Goal: Task Accomplishment & Management: Manage account settings

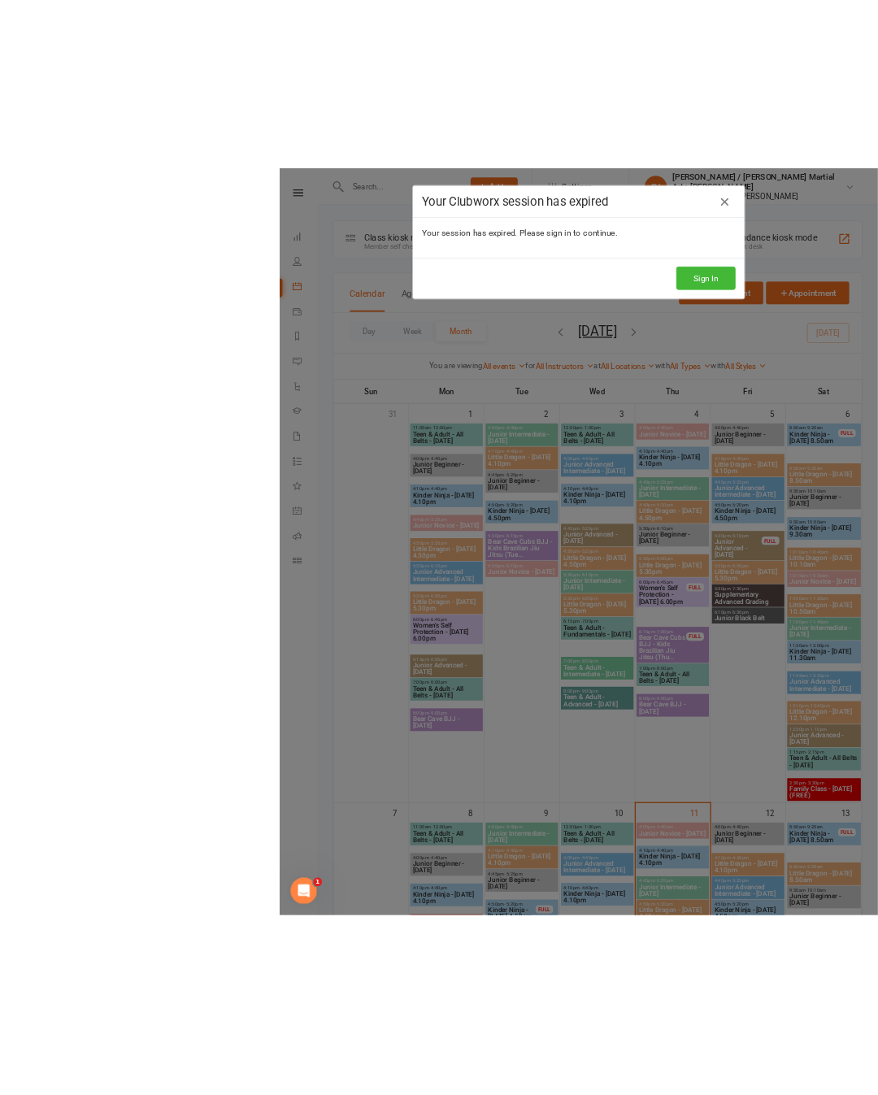
scroll to position [72, 0]
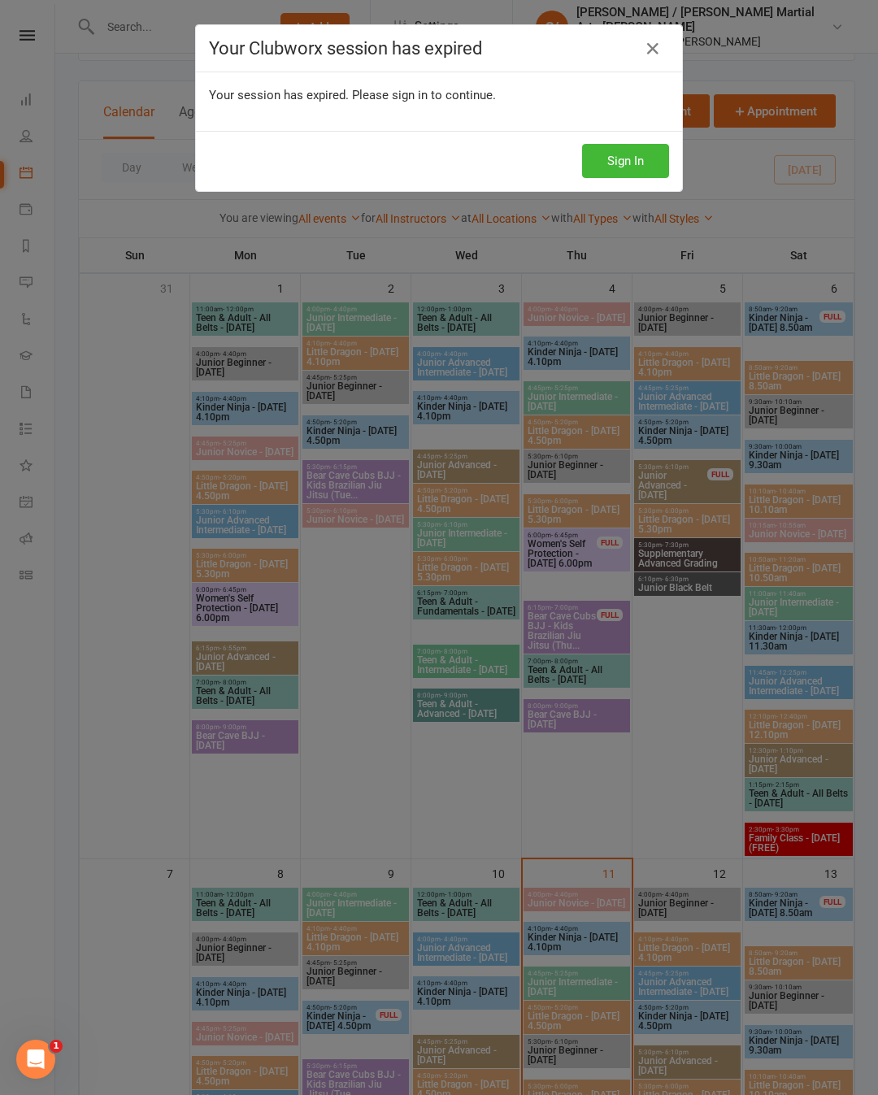
click at [657, 58] on icon at bounding box center [653, 49] width 20 height 20
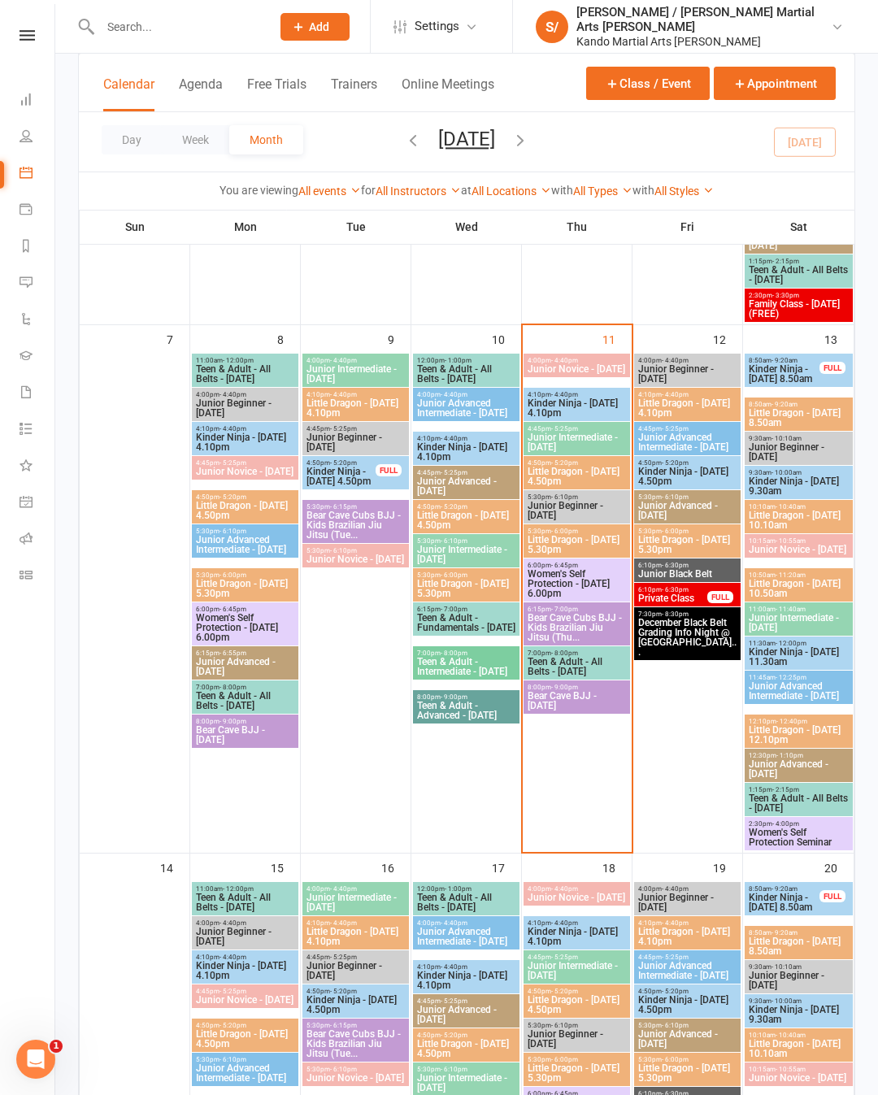
click at [584, 586] on span "Women's Self Protection - [DATE] 6.00pm" at bounding box center [577, 583] width 100 height 29
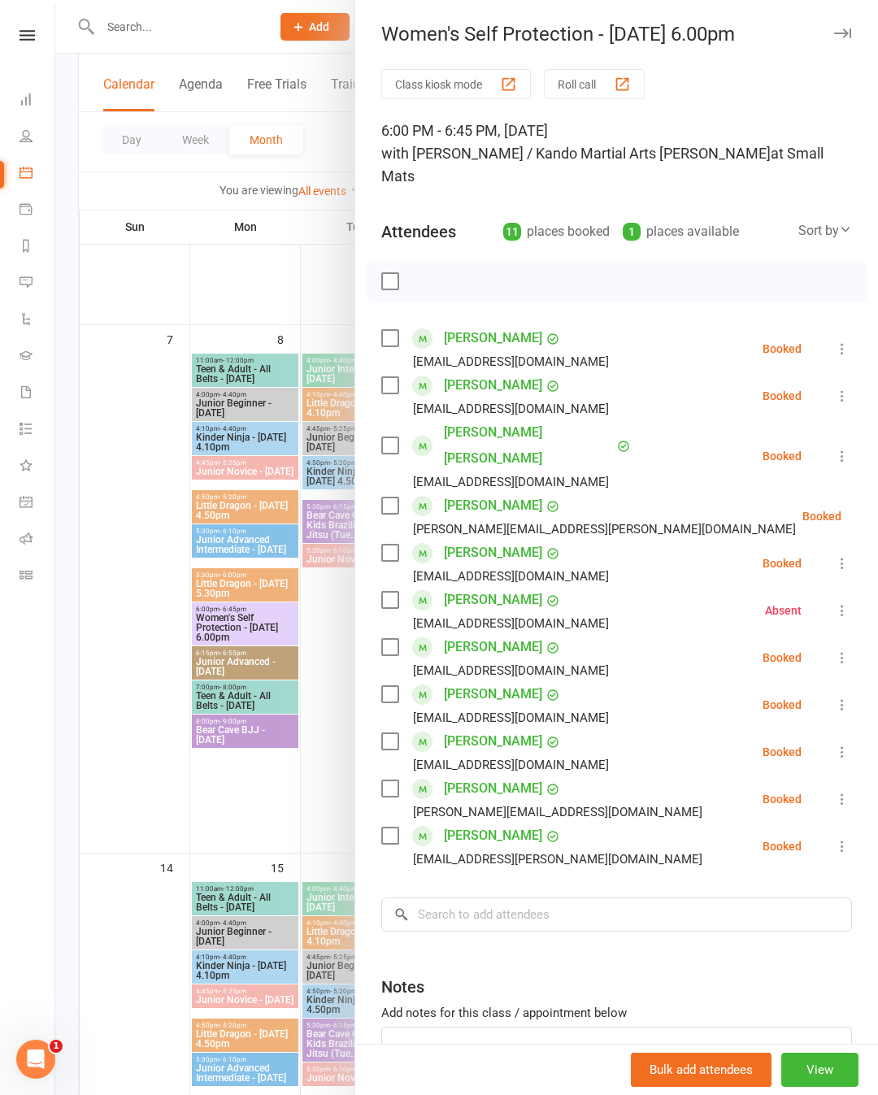
click at [397, 377] on label at bounding box center [389, 385] width 16 height 16
click at [394, 733] on label at bounding box center [389, 741] width 16 height 16
click at [395, 639] on label at bounding box center [389, 647] width 16 height 16
click at [397, 544] on label at bounding box center [389, 552] width 16 height 16
click at [390, 497] on label at bounding box center [389, 505] width 16 height 16
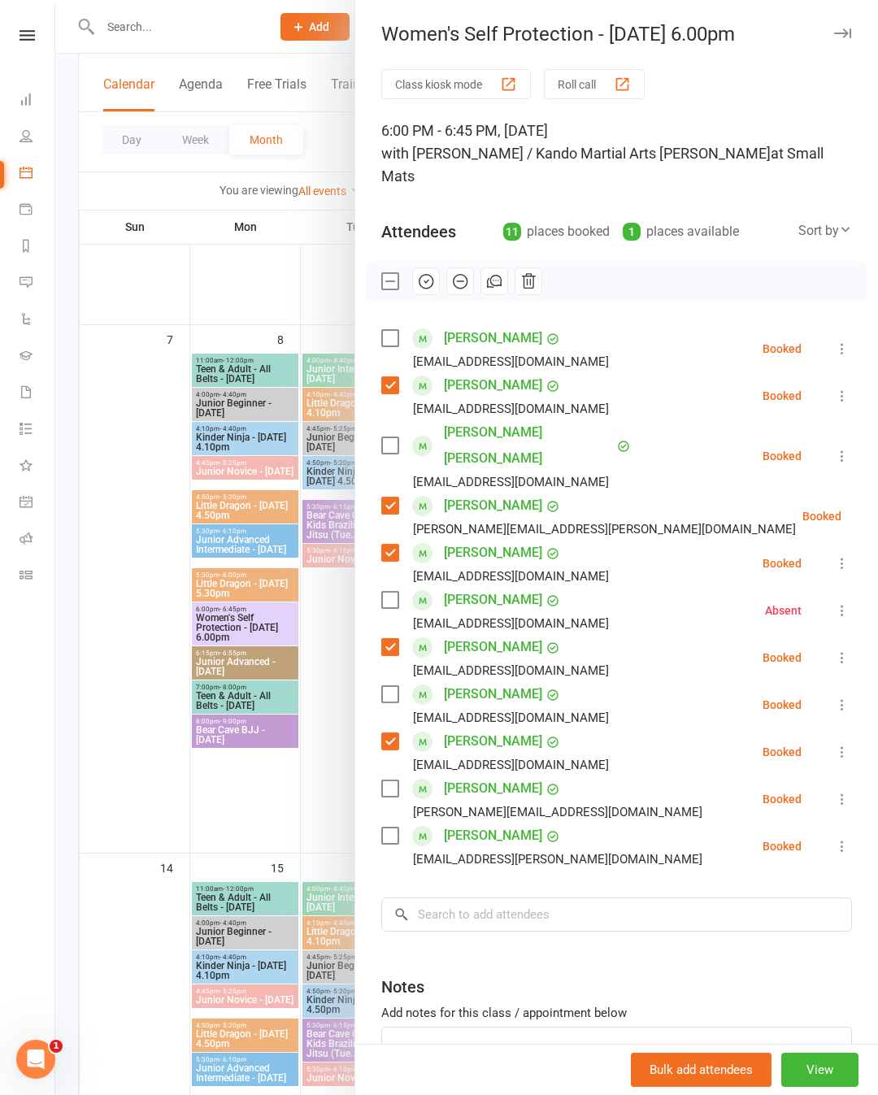
click at [431, 272] on icon "button" at bounding box center [426, 281] width 18 height 18
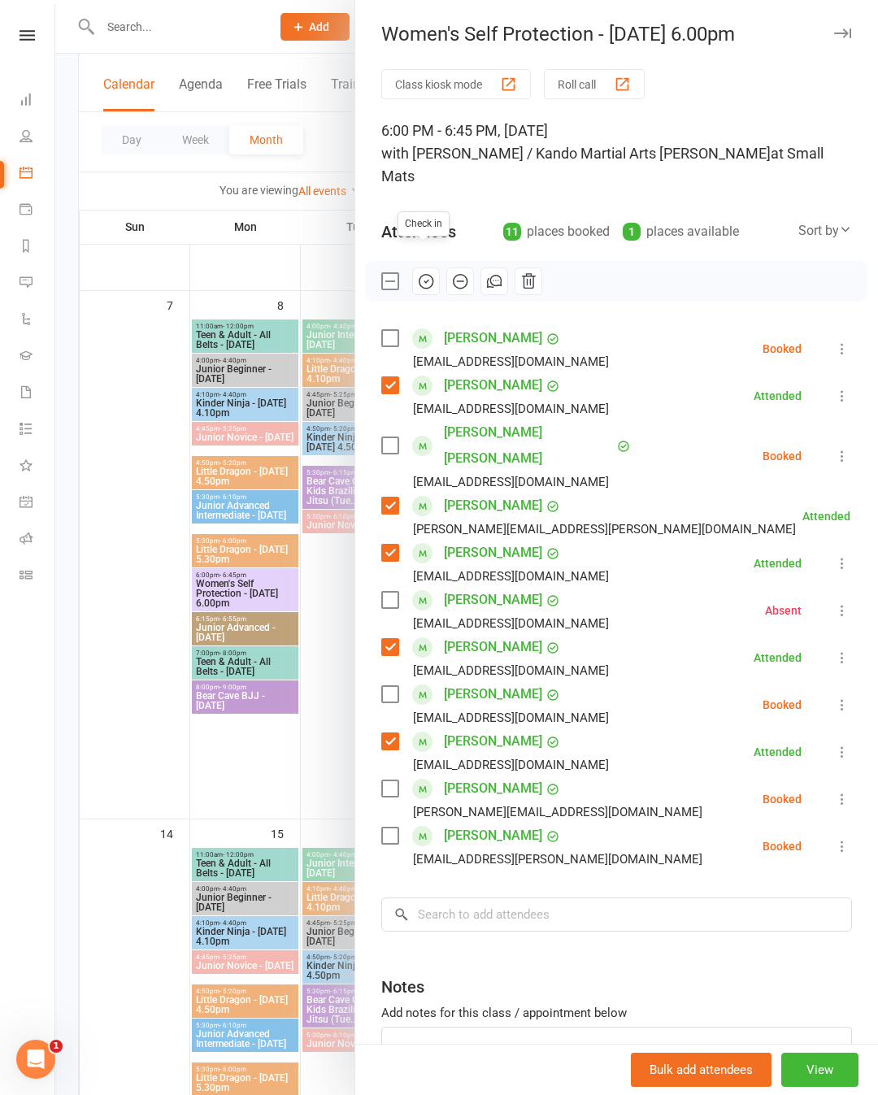
click at [389, 273] on label at bounding box center [389, 281] width 16 height 16
click at [391, 330] on label at bounding box center [389, 338] width 16 height 16
click at [384, 437] on label at bounding box center [389, 445] width 16 height 16
click at [392, 686] on label at bounding box center [389, 694] width 16 height 16
click at [371, 743] on div "Class kiosk mode Roll call 6:00 PM - 6:45 PM, Thursday, September, 11, 2025 wit…" at bounding box center [616, 615] width 523 height 1092
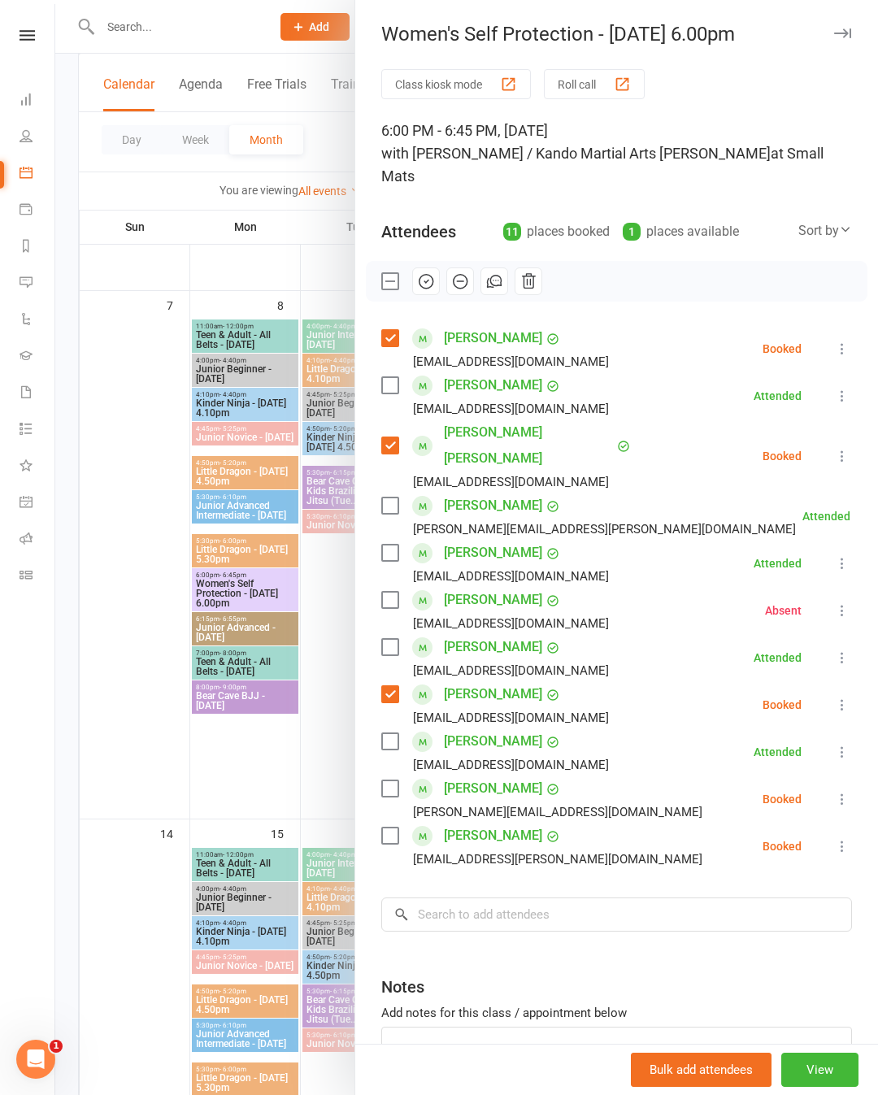
click at [381, 827] on label at bounding box center [389, 835] width 16 height 16
click at [394, 780] on label at bounding box center [389, 788] width 16 height 16
click at [464, 275] on icon "button" at bounding box center [460, 282] width 14 height 14
click at [714, 261] on div "Mark absent" at bounding box center [616, 281] width 501 height 41
click at [118, 606] on div at bounding box center [466, 547] width 822 height 1095
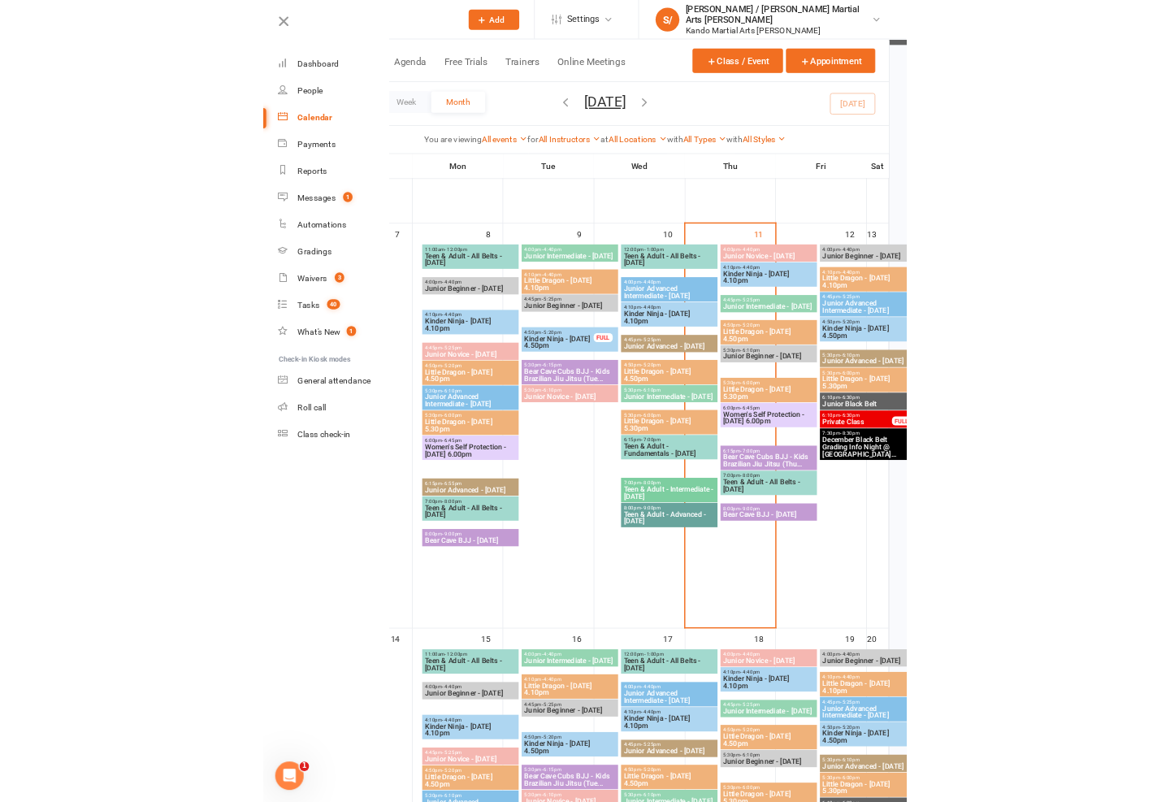
scroll to position [729, 0]
